Goal: Entertainment & Leisure: Consume media (video, audio)

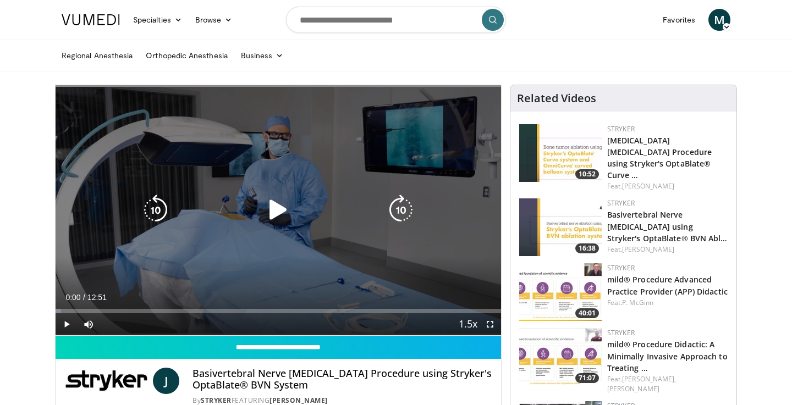
click at [281, 213] on icon "Video Player" at bounding box center [278, 210] width 31 height 31
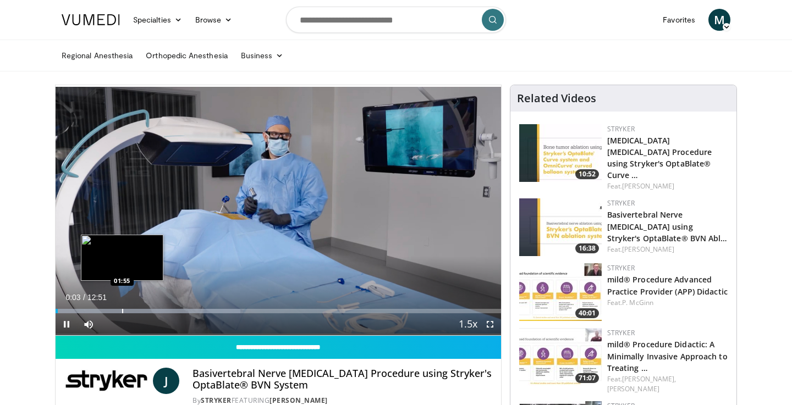
click at [122, 309] on div "Progress Bar" at bounding box center [122, 311] width 1 height 4
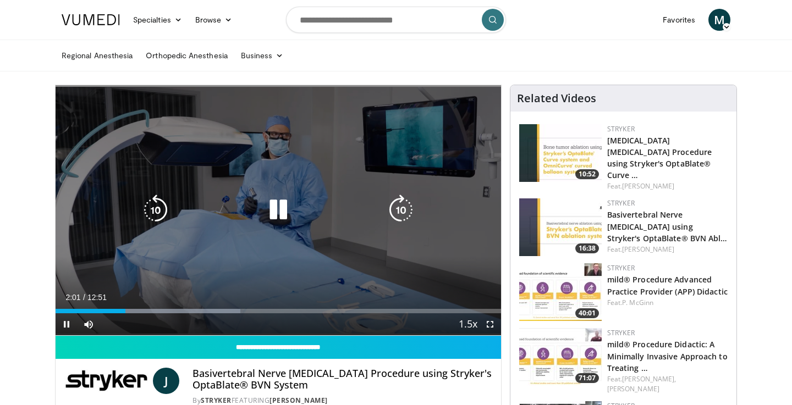
click at [276, 207] on icon "Video Player" at bounding box center [278, 210] width 31 height 31
click at [274, 210] on icon "Video Player" at bounding box center [278, 210] width 31 height 31
click at [153, 214] on icon "Video Player" at bounding box center [155, 210] width 31 height 31
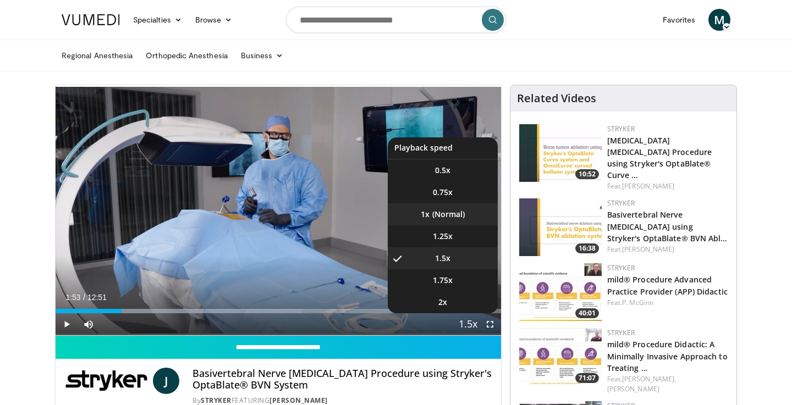
click at [458, 216] on li "1x" at bounding box center [443, 215] width 110 height 22
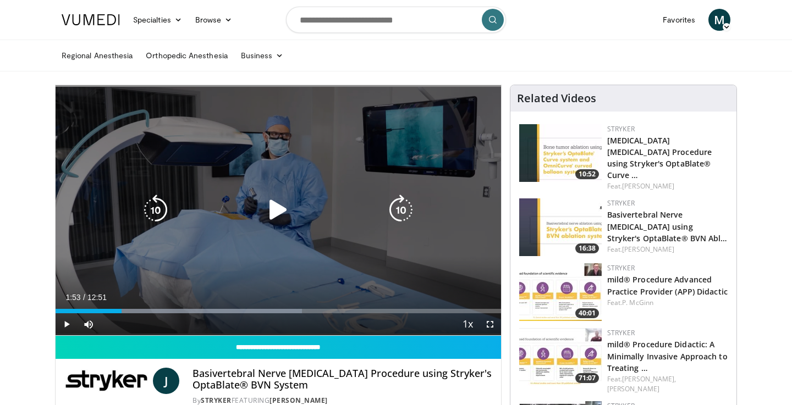
click at [311, 223] on div "10 seconds Tap to unmute" at bounding box center [279, 210] width 446 height 250
click at [277, 211] on icon "Video Player" at bounding box center [278, 210] width 31 height 31
click at [280, 210] on icon "Video Player" at bounding box center [278, 210] width 31 height 31
click at [278, 213] on icon "Video Player" at bounding box center [278, 210] width 31 height 31
